Goal: Transaction & Acquisition: Obtain resource

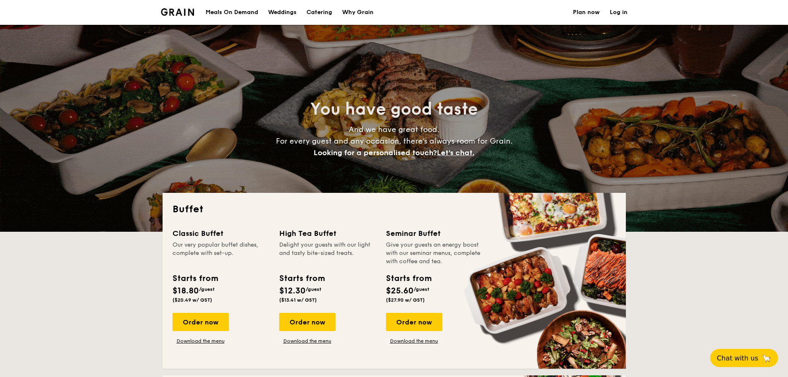
select select
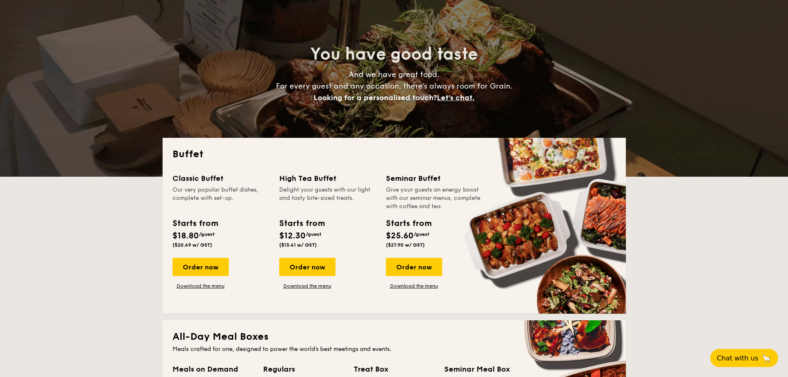
scroll to position [207, 0]
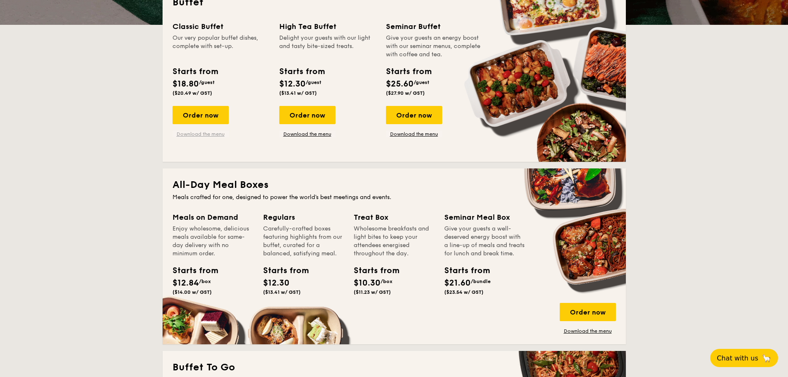
click at [213, 132] on link "Download the menu" at bounding box center [201, 134] width 56 height 7
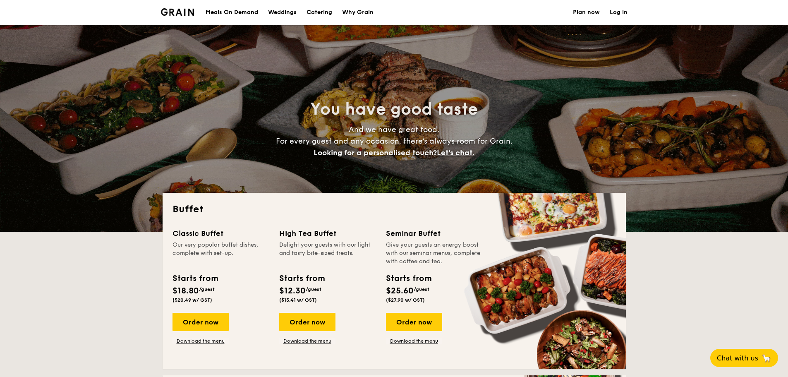
select select
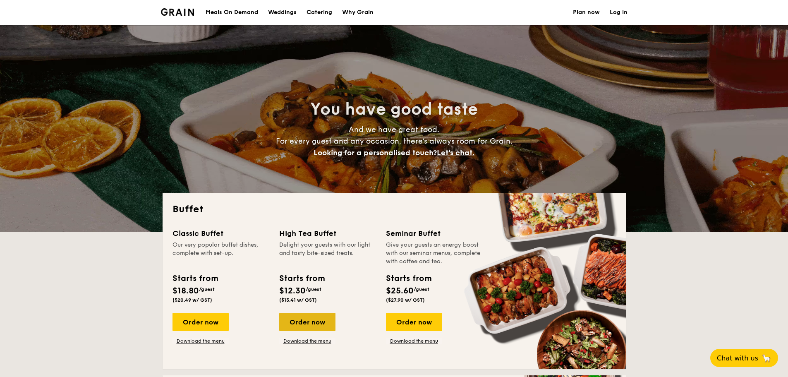
click at [310, 324] on div "Order now" at bounding box center [307, 322] width 56 height 18
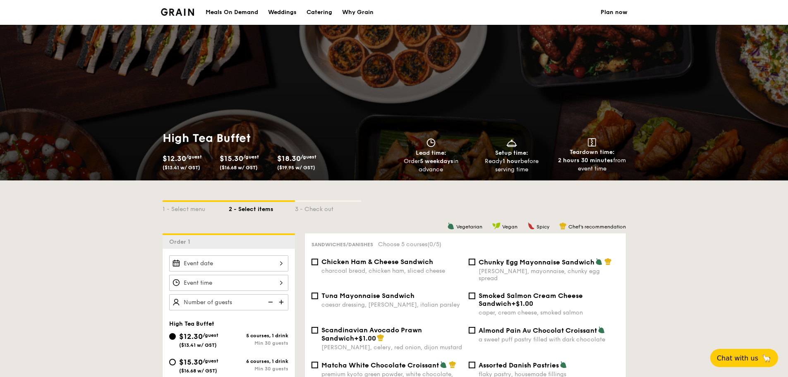
select select
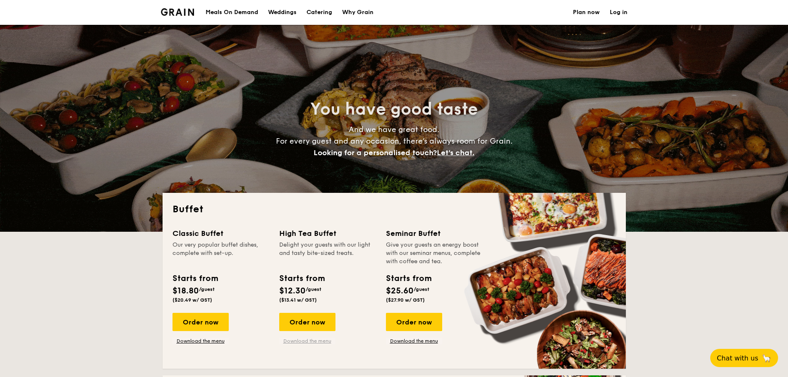
click at [318, 341] on link "Download the menu" at bounding box center [307, 341] width 56 height 7
